Goal: Transaction & Acquisition: Purchase product/service

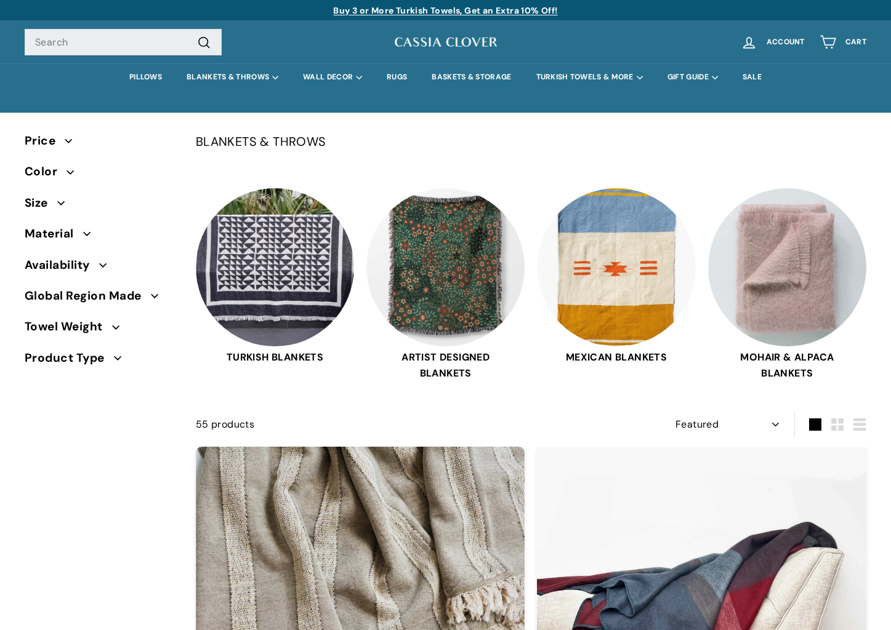
select select "manual"
click at [99, 45] on input "Search" at bounding box center [123, 42] width 197 height 27
select select "manual"
